Goal: Task Accomplishment & Management: Use online tool/utility

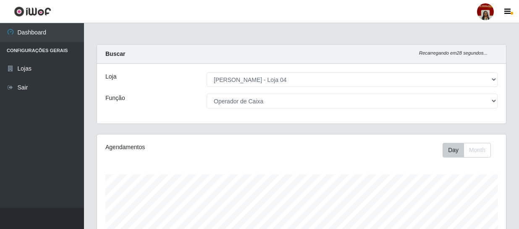
select select "251"
select select "22"
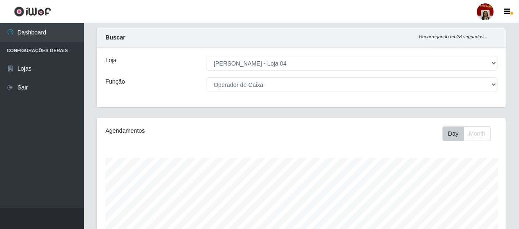
scroll to position [174, 409]
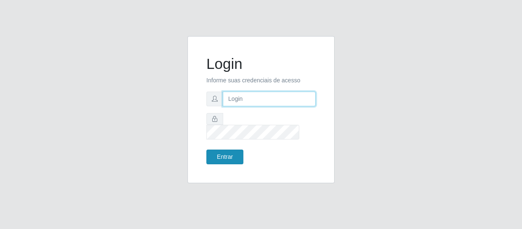
type input "[EMAIL_ADDRESS][DOMAIN_NAME]"
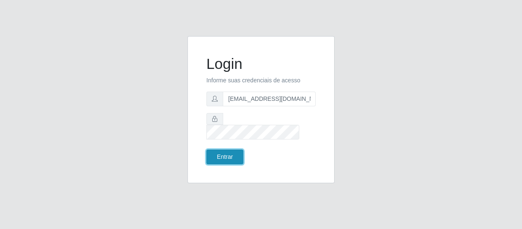
click at [237, 152] on button "Entrar" at bounding box center [224, 157] width 37 height 15
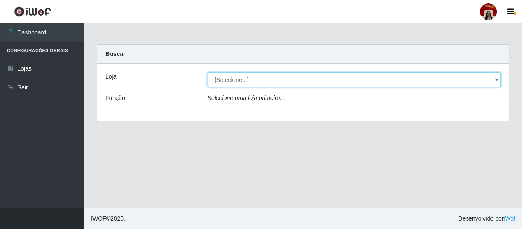
click at [491, 80] on select "[Selecione...] Mar Vermelho - Loja 04" at bounding box center [353, 79] width 293 height 15
select select "251"
click at [207, 72] on select "[Selecione...] Mar Vermelho - Loja 04" at bounding box center [353, 79] width 293 height 15
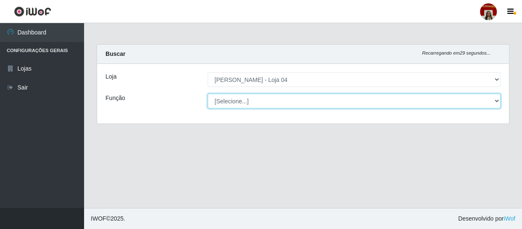
click at [485, 101] on select "[Selecione...] ASG ASG + ASG ++ Auxiliar de Depósito Auxiliar de Depósito + Aux…" at bounding box center [353, 101] width 293 height 15
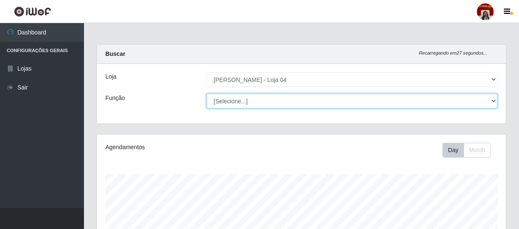
scroll to position [174, 409]
select select "22"
click at [207, 94] on select "[Selecione...] ASG ASG + ASG ++ Auxiliar de Depósito Auxiliar de Depósito + Aux…" at bounding box center [352, 101] width 291 height 15
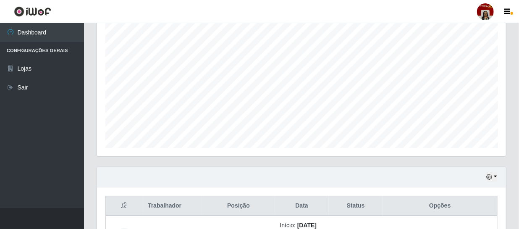
scroll to position [0, 0]
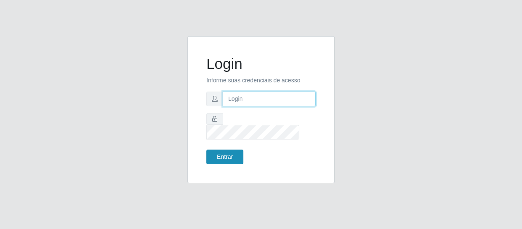
type input "[EMAIL_ADDRESS][DOMAIN_NAME]"
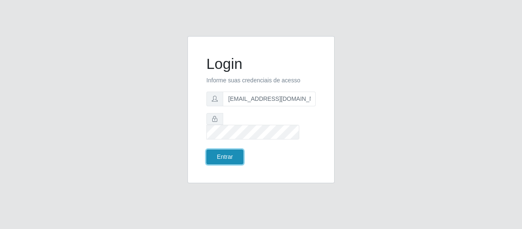
click at [216, 150] on button "Entrar" at bounding box center [224, 157] width 37 height 15
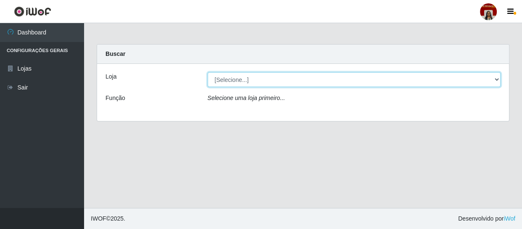
click at [429, 79] on select "[Selecione...] Mar Vermelho - Loja 04" at bounding box center [353, 79] width 293 height 15
select select "251"
click at [207, 72] on select "[Selecione...] Mar Vermelho - Loja 04" at bounding box center [353, 79] width 293 height 15
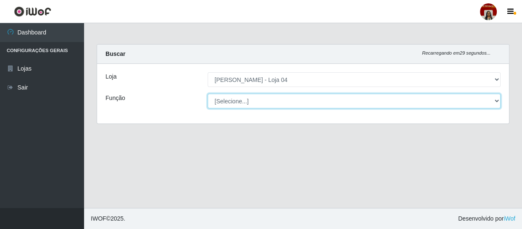
drag, startPoint x: 490, startPoint y: 96, endPoint x: 482, endPoint y: 102, distance: 10.3
click at [490, 97] on select "[Selecione...] ASG ASG + ASG ++ Auxiliar de Depósito Auxiliar de Depósito + Aux…" at bounding box center [353, 101] width 293 height 15
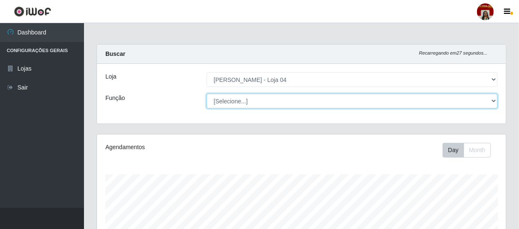
scroll to position [174, 409]
select select "22"
click at [207, 94] on select "[Selecione...] ASG ASG + ASG ++ Auxiliar de Depósito Auxiliar de Depósito + Aux…" at bounding box center [352, 101] width 291 height 15
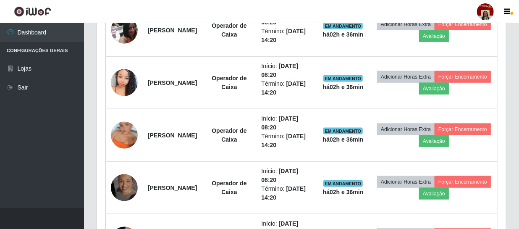
scroll to position [436, 0]
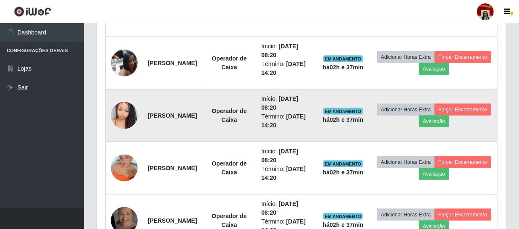
click at [166, 102] on td "[PERSON_NAME]" at bounding box center [172, 115] width 59 height 53
